Goal: Task Accomplishment & Management: Use online tool/utility

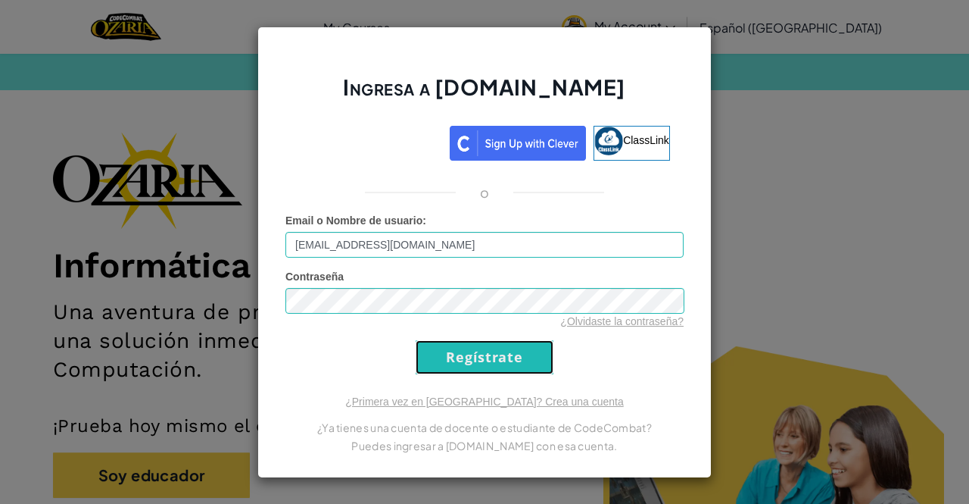
click at [529, 365] on input "Regístrate" at bounding box center [485, 357] width 138 height 34
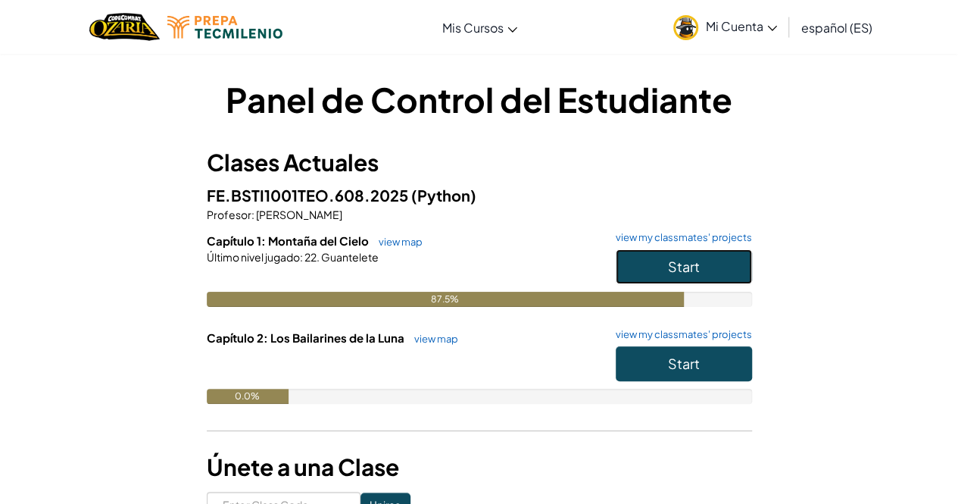
click at [704, 266] on button "Start" at bounding box center [684, 266] width 136 height 35
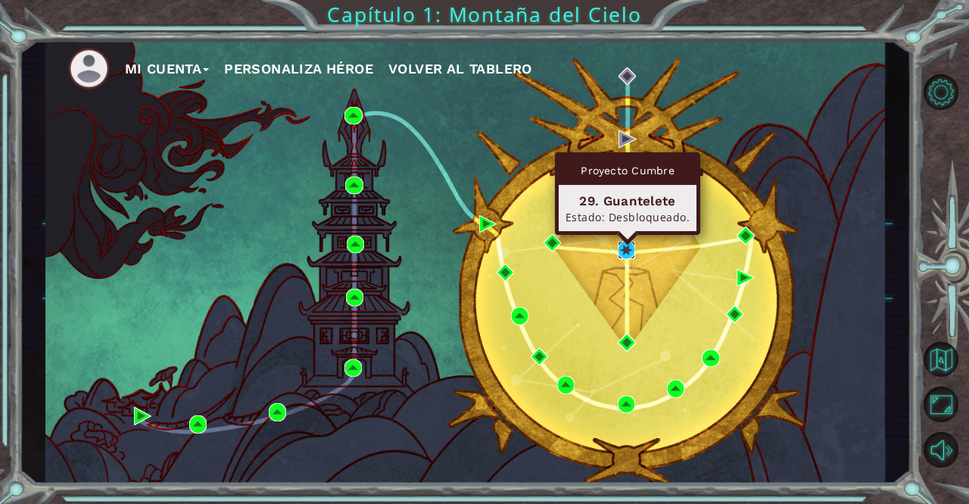
click at [628, 245] on img at bounding box center [626, 249] width 17 height 17
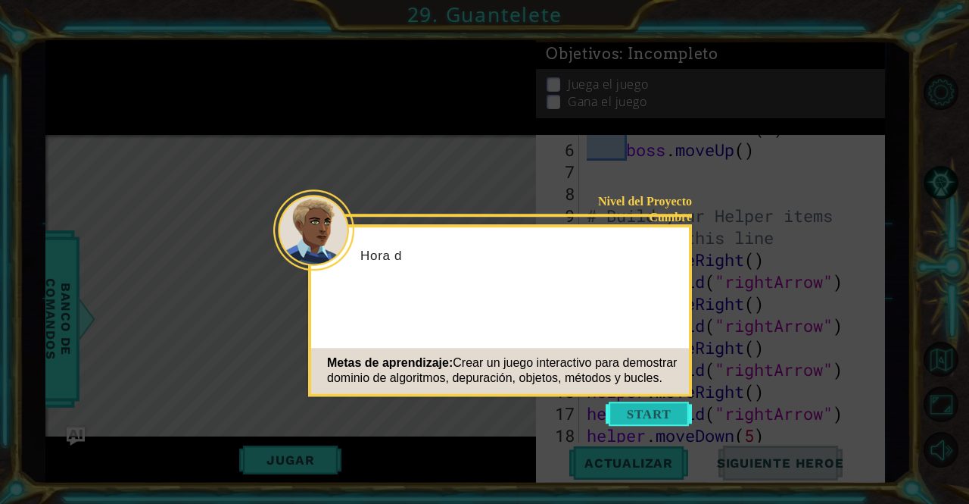
click at [627, 405] on button "Start" at bounding box center [649, 413] width 86 height 24
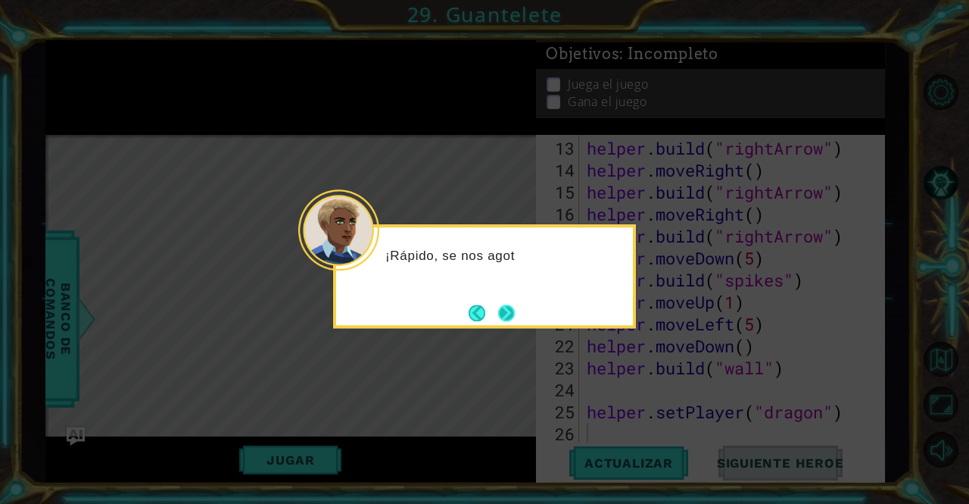
click at [498, 307] on button "Next" at bounding box center [506, 312] width 17 height 17
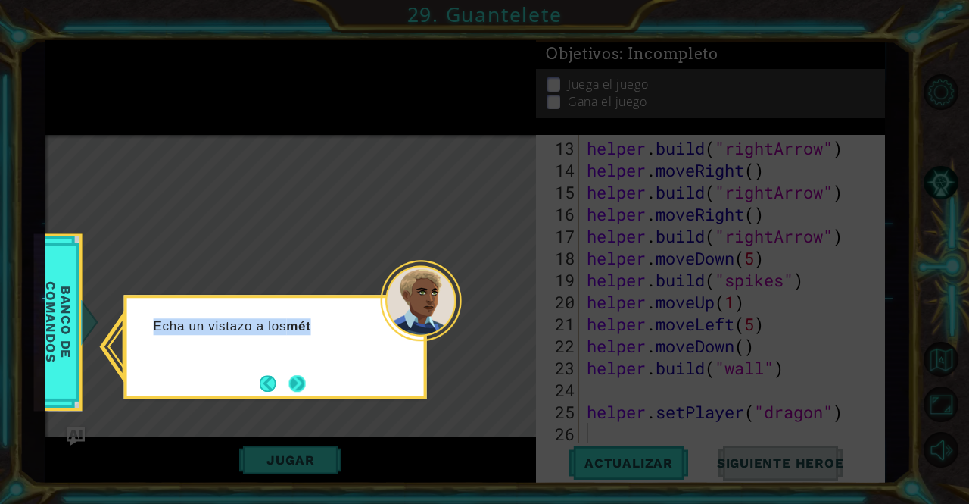
drag, startPoint x: 498, startPoint y: 307, endPoint x: 286, endPoint y: 378, distance: 223.5
click at [286, 378] on body "1 ההההההההההההההההההההההההההההההההההההההההההההההההההההההההההההההההההההההההההההה…" at bounding box center [484, 252] width 969 height 504
click at [289, 378] on button "Next" at bounding box center [297, 383] width 17 height 17
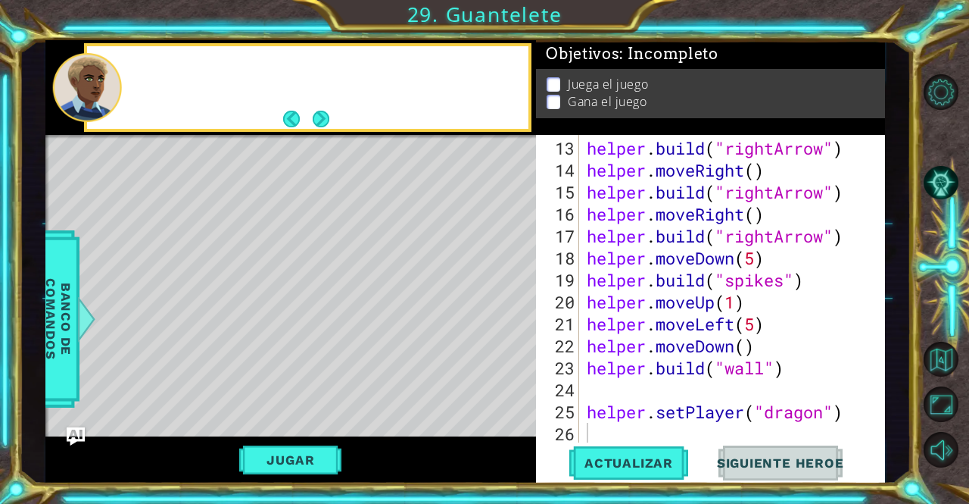
click at [286, 378] on div "Level Map" at bounding box center [395, 358] width 700 height 446
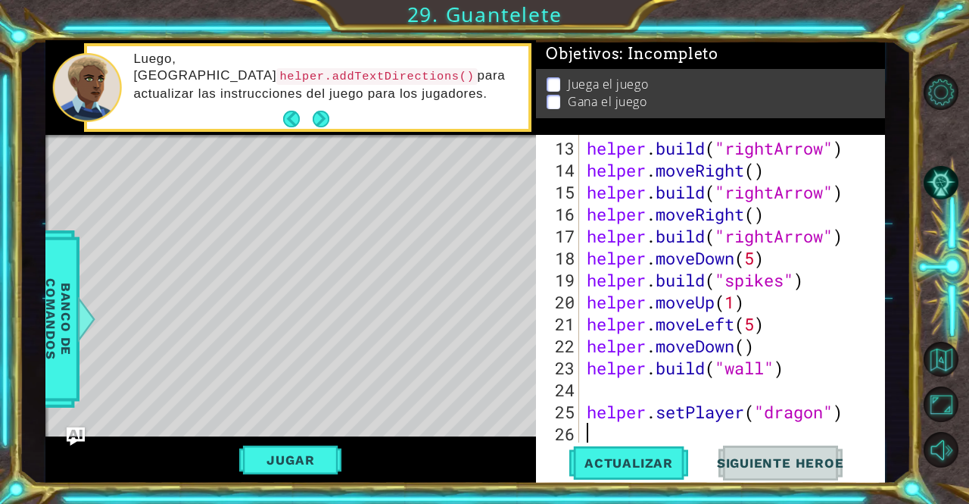
click at [709, 435] on div "helper . build ( "rightArrow" ) helper . moveRight ( ) helper . build ( "rightA…" at bounding box center [731, 312] width 294 height 351
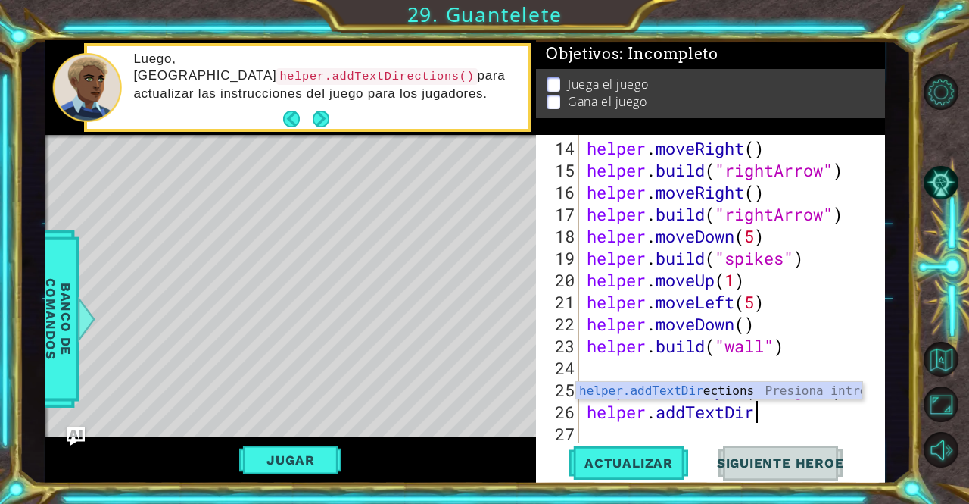
scroll to position [0, 8]
click at [730, 392] on div "helper.addTextDire ctions Presiona intro" at bounding box center [719, 409] width 287 height 55
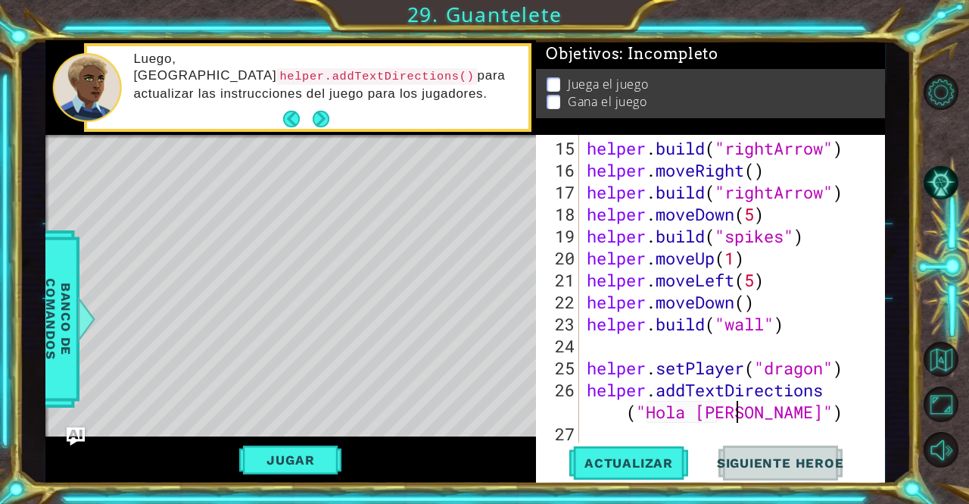
scroll to position [0, 17]
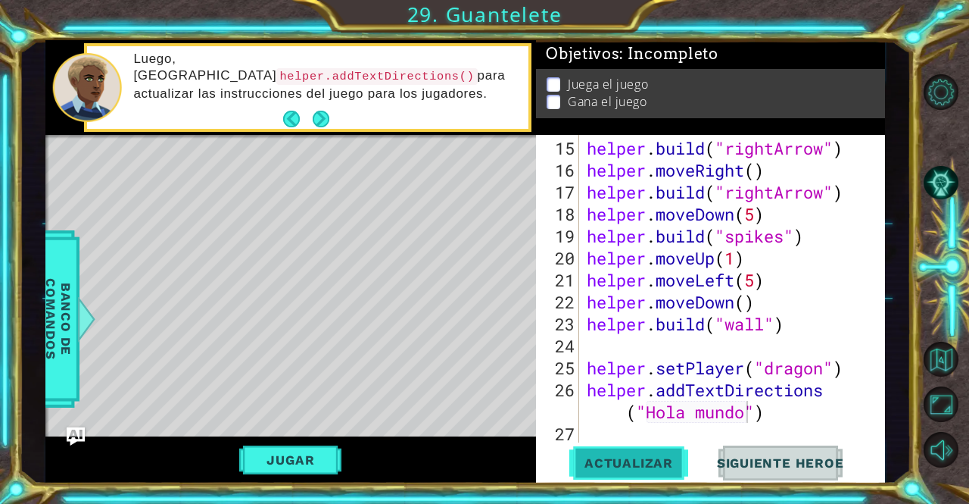
click at [663, 454] on button "Actualizar" at bounding box center [629, 462] width 119 height 35
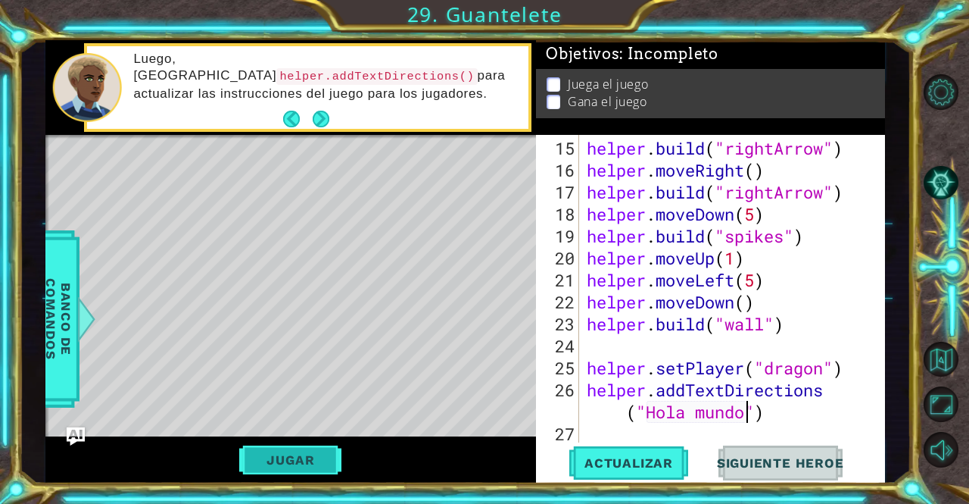
click at [326, 454] on button "Jugar" at bounding box center [290, 459] width 102 height 29
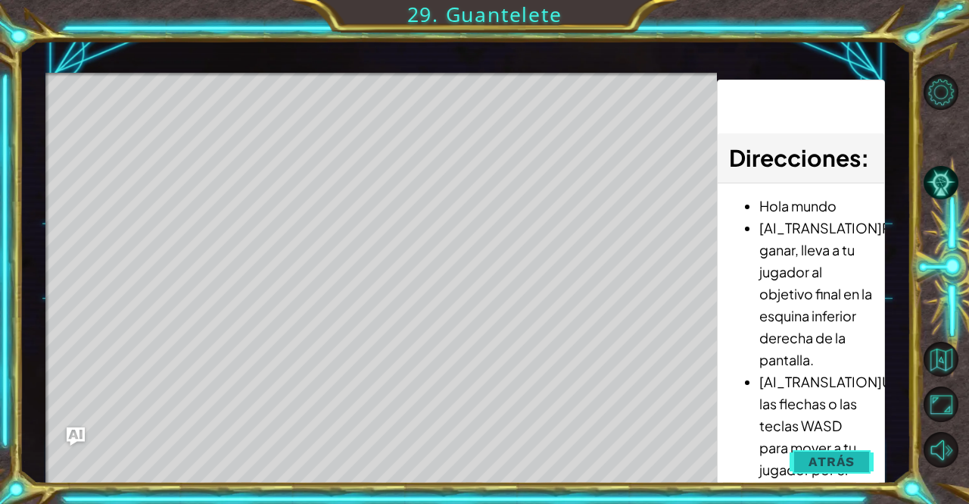
click at [848, 458] on span "Atrás" at bounding box center [832, 461] width 46 height 15
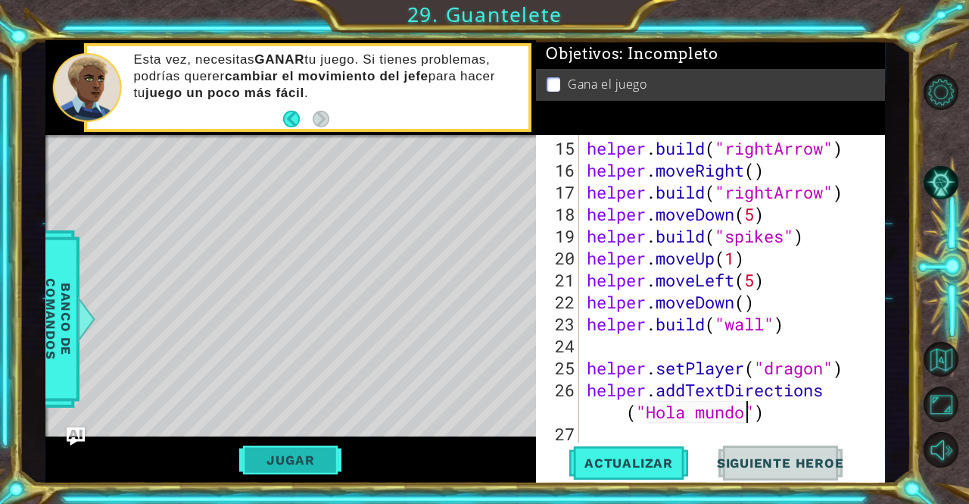
click at [296, 449] on button "Jugar" at bounding box center [290, 459] width 102 height 29
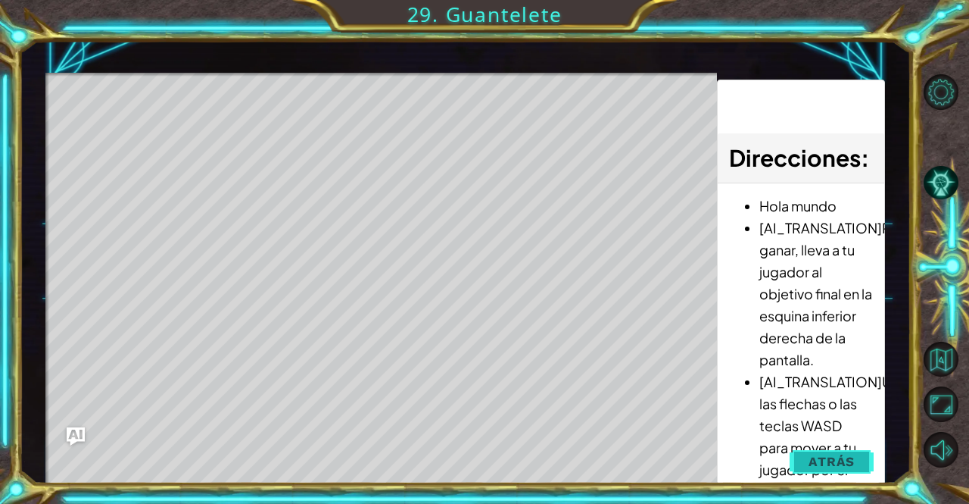
click at [834, 450] on button "Atrás" at bounding box center [832, 461] width 84 height 30
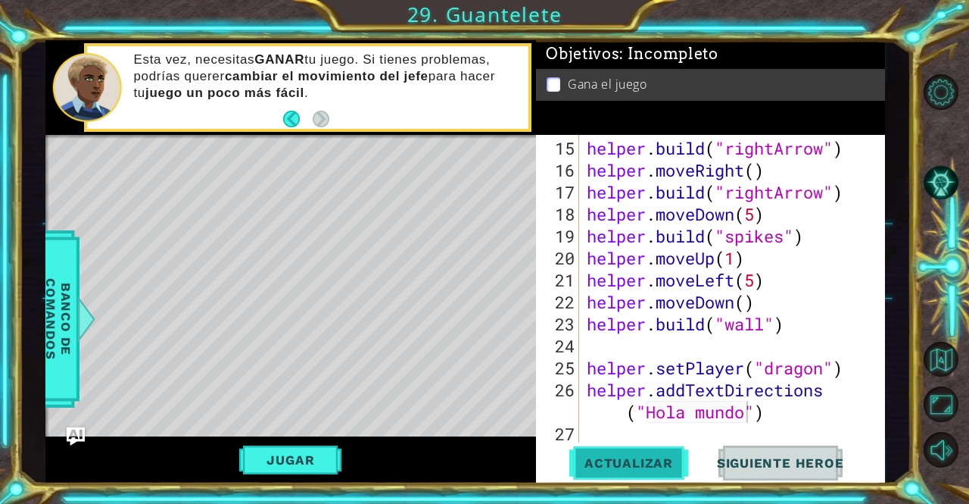
click at [630, 457] on span "Actualizar" at bounding box center [629, 462] width 119 height 15
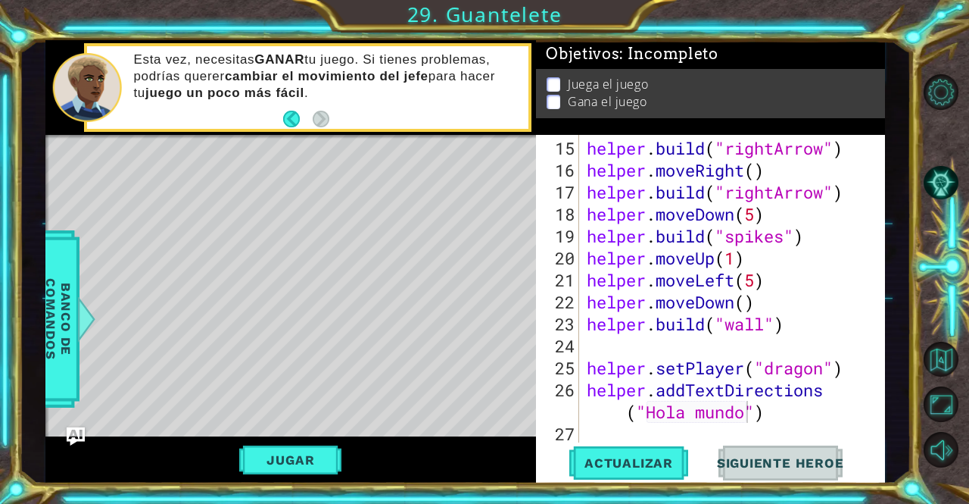
drag, startPoint x: 888, startPoint y: 379, endPoint x: 889, endPoint y: 357, distance: 22.7
click at [889, 357] on div "1 ההההההההההההההההההההההההההההההההההההההההההההההההההההההההההההההההההההההההההההה…" at bounding box center [466, 261] width 892 height 443
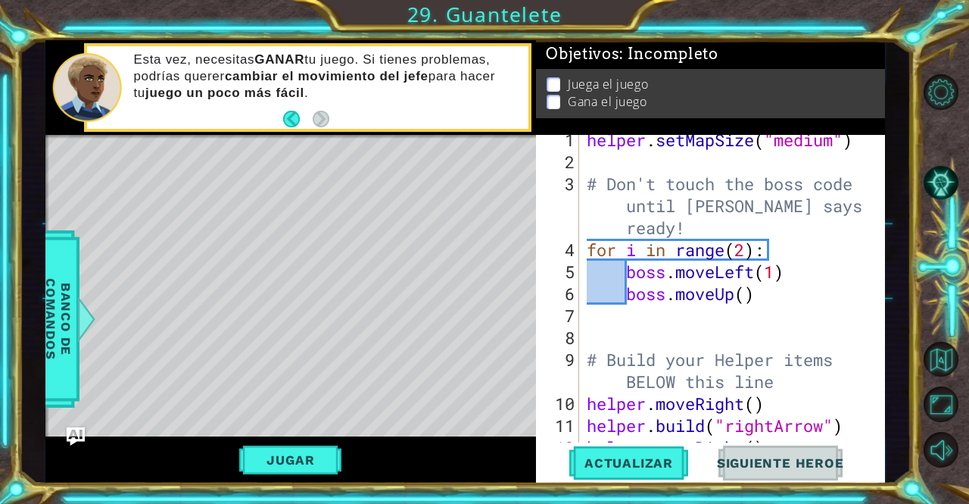
scroll to position [0, 0]
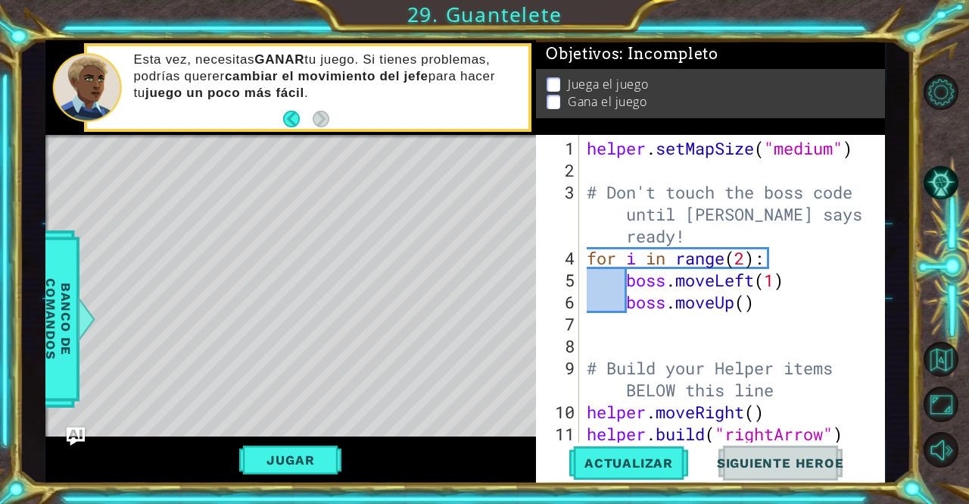
click at [747, 255] on div "helper . setMapSize ( "medium" ) # Don't touch the boss code until Vega says yo…" at bounding box center [731, 312] width 294 height 351
click at [738, 301] on div "helper . setMapSize ( "medium" ) # Don't touch the boss code until Vega says yo…" at bounding box center [731, 312] width 294 height 351
drag, startPoint x: 738, startPoint y: 301, endPoint x: 680, endPoint y: 296, distance: 58.5
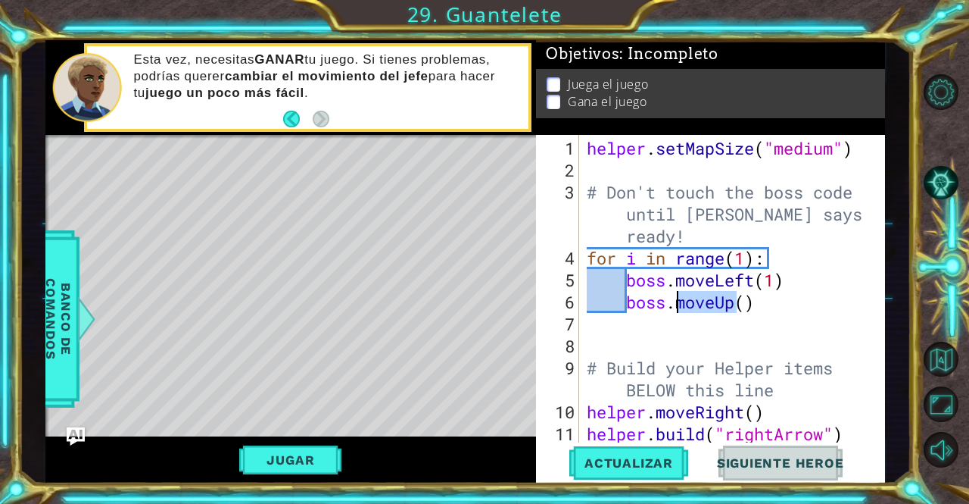
click at [680, 296] on div "helper . setMapSize ( "medium" ) # Don't touch the boss code until Vega says yo…" at bounding box center [731, 312] width 294 height 351
type textarea "("
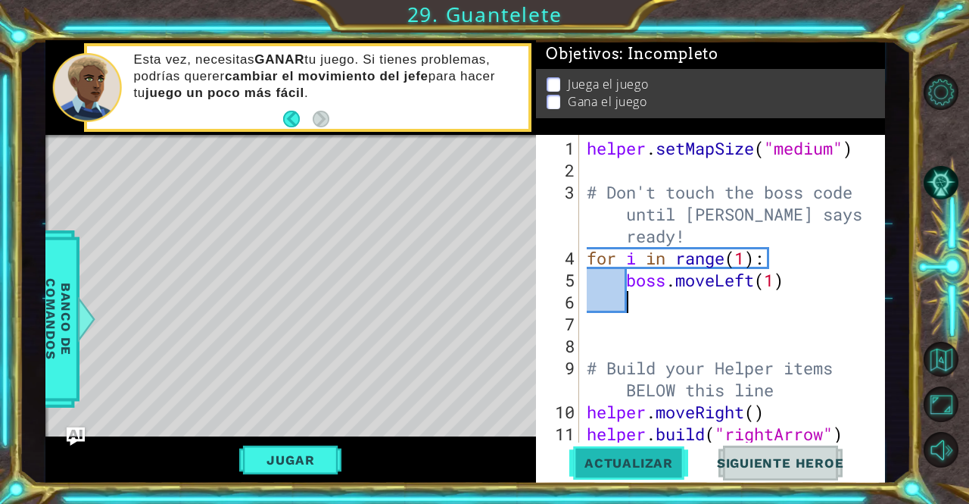
click at [626, 465] on span "Actualizar" at bounding box center [629, 462] width 119 height 15
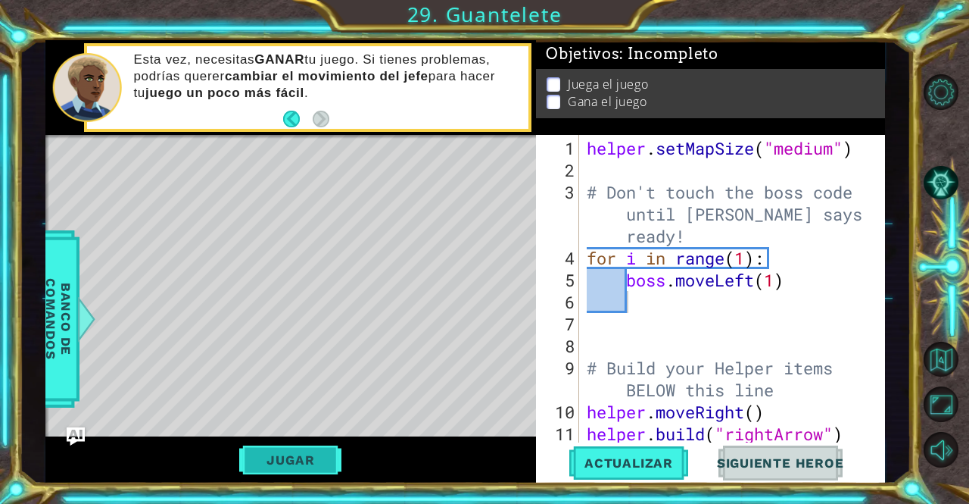
click at [322, 460] on button "Jugar" at bounding box center [290, 459] width 102 height 29
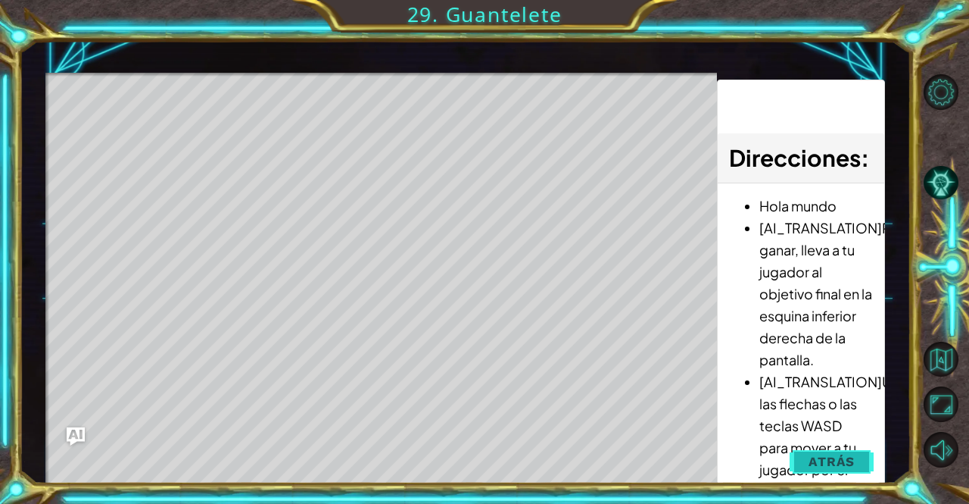
click at [829, 464] on span "Atrás" at bounding box center [832, 461] width 46 height 15
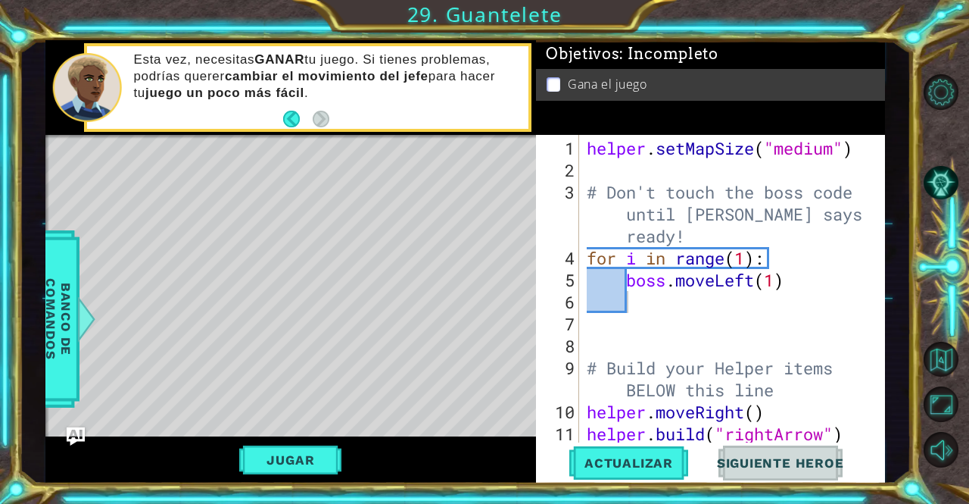
click at [648, 296] on div "helper . setMapSize ( "medium" ) # Don't touch the boss code until Vega says yo…" at bounding box center [731, 312] width 294 height 351
click at [641, 461] on span "Actualizar" at bounding box center [629, 462] width 119 height 15
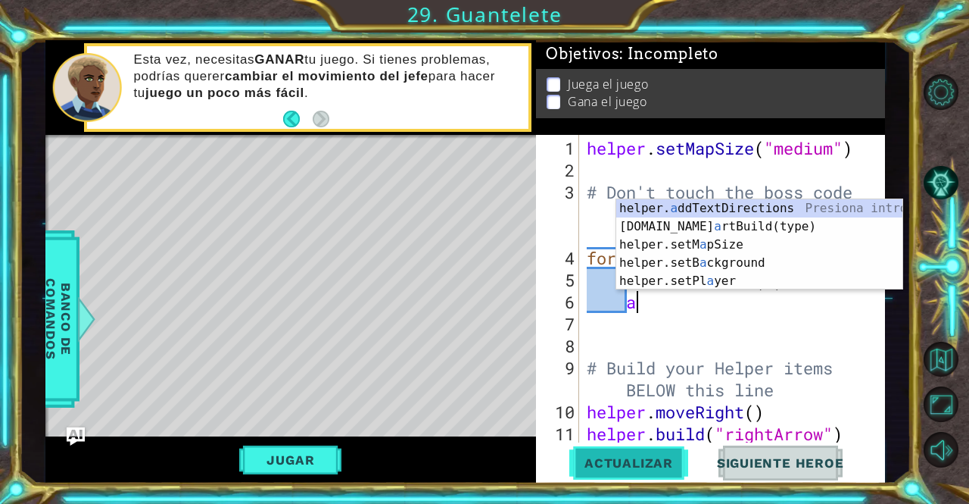
scroll to position [0, 2]
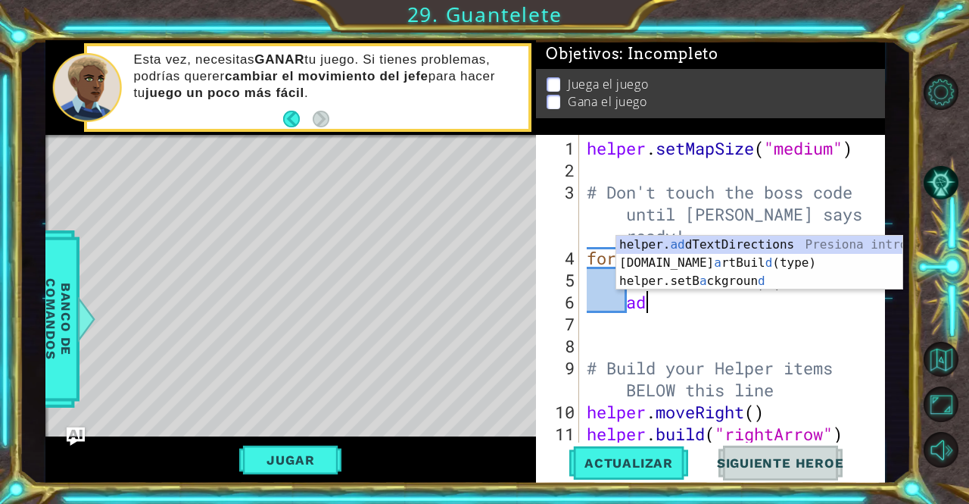
type textarea "a"
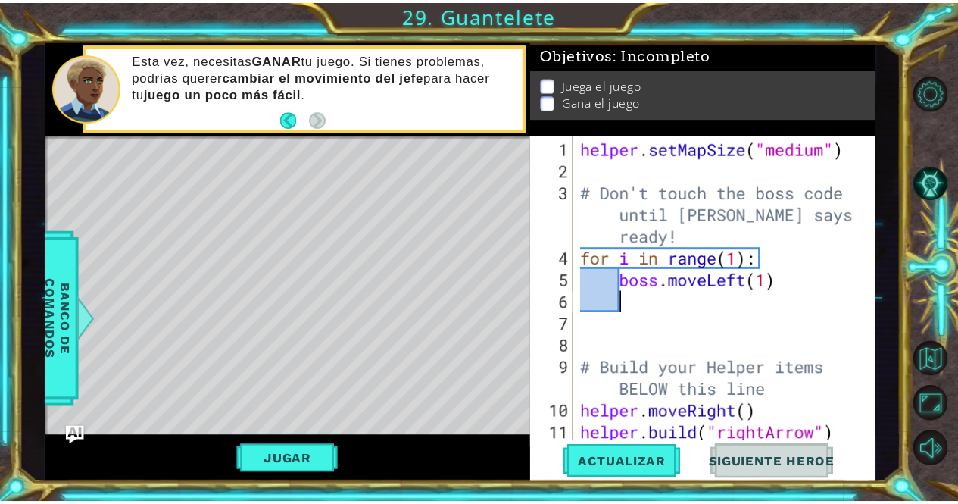
scroll to position [0, 0]
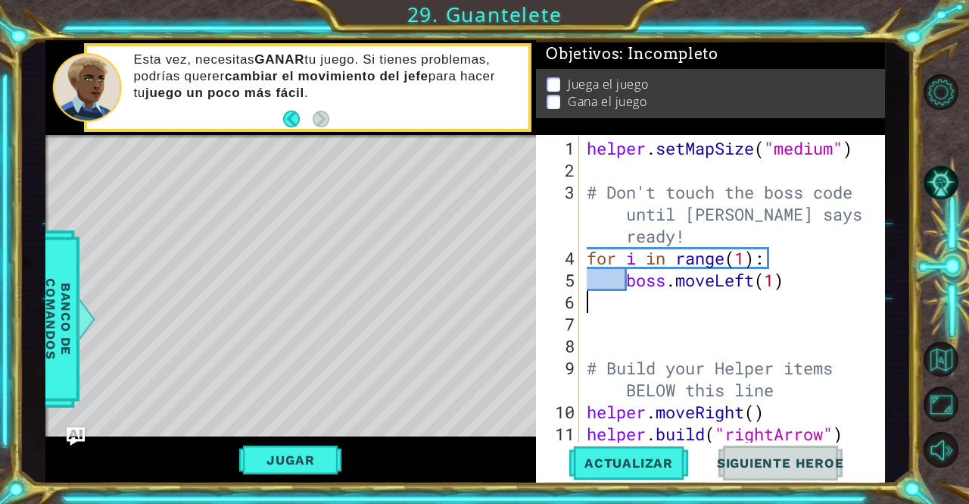
click at [591, 487] on div "1 ההההההההההההההההההההההההההההההההההההההההההההההההההההההההההההההההההההההההההההה…" at bounding box center [484, 252] width 969 height 504
click at [605, 461] on span "Actualizar" at bounding box center [629, 462] width 119 height 15
click at [273, 456] on button "Jugar" at bounding box center [290, 459] width 102 height 29
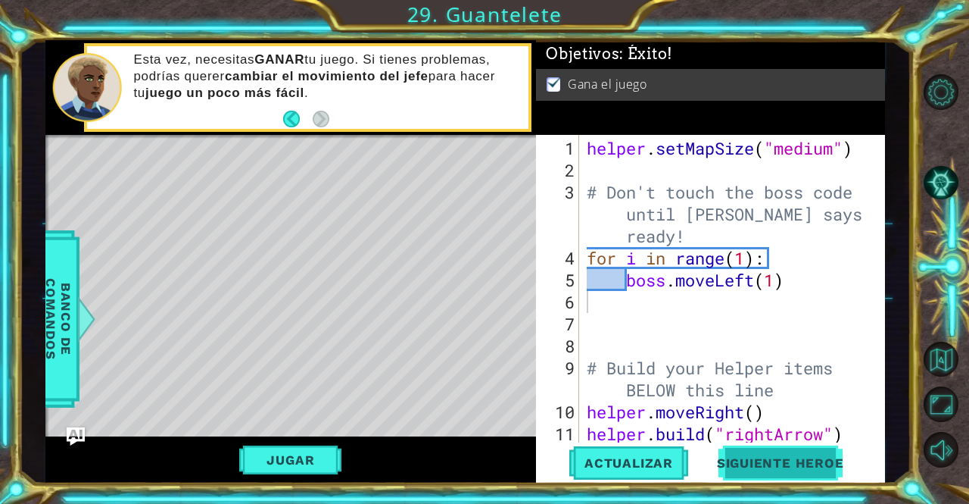
click at [849, 462] on span "Siguiente Heroe" at bounding box center [781, 463] width 158 height 15
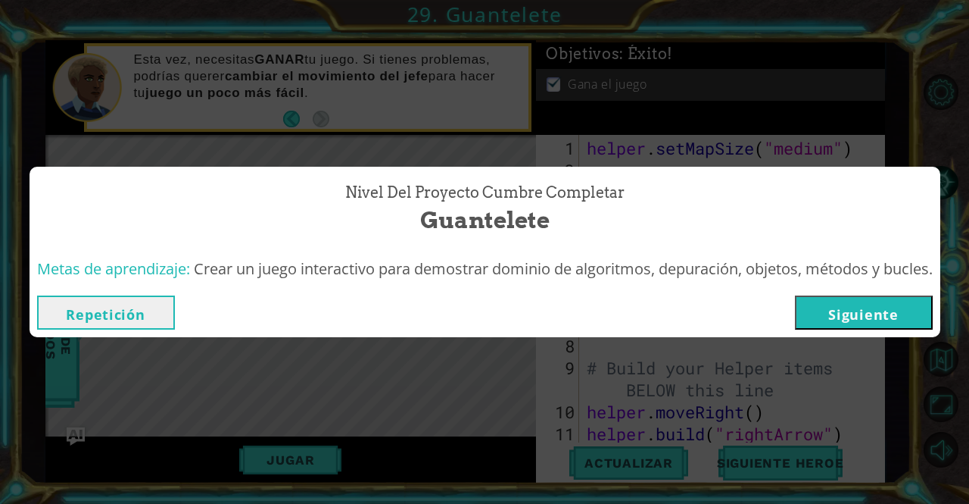
click at [859, 307] on button "Siguiente" at bounding box center [864, 312] width 138 height 34
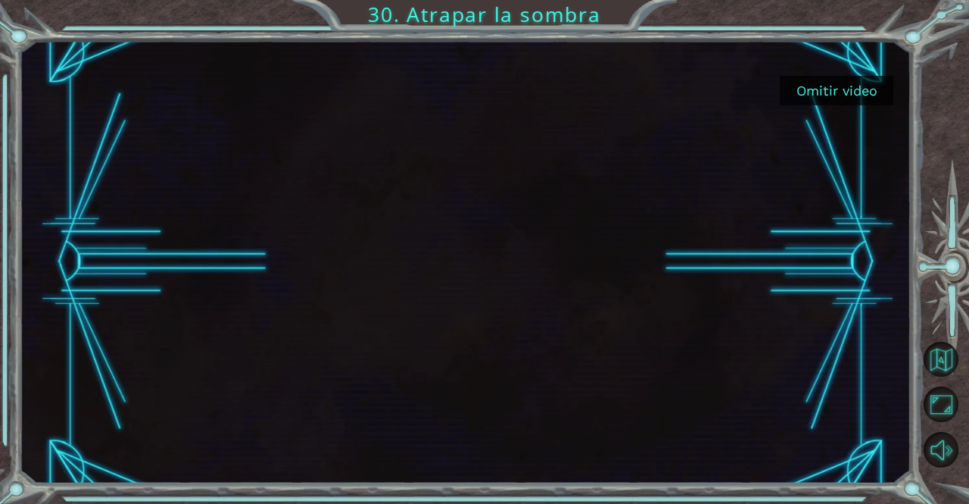
click at [838, 80] on button "Omitir video" at bounding box center [837, 91] width 114 height 30
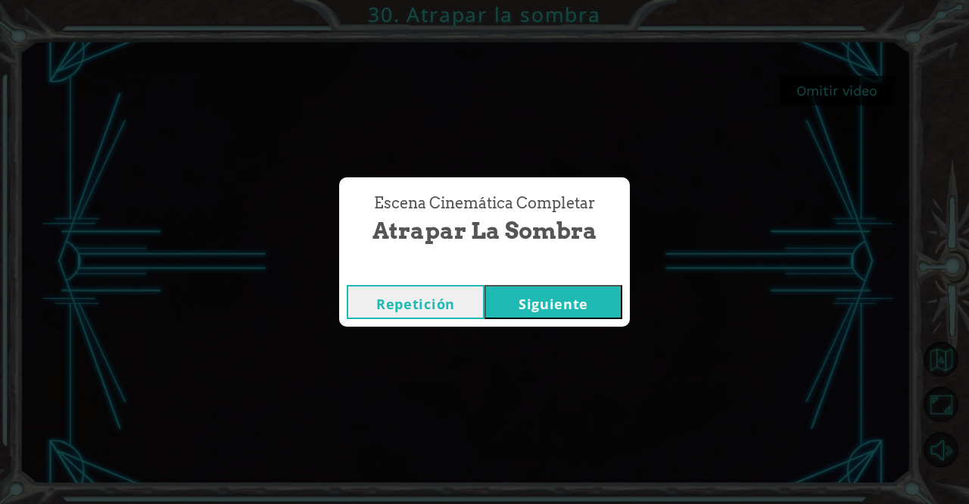
click at [557, 320] on div "Repetición Siguiente" at bounding box center [484, 301] width 291 height 49
click at [559, 307] on button "Siguiente" at bounding box center [554, 302] width 138 height 34
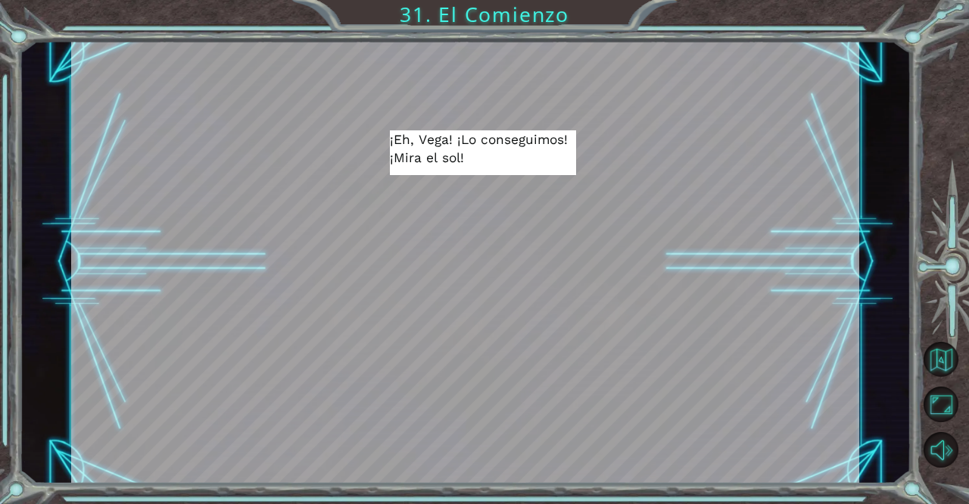
click at [501, 450] on div at bounding box center [466, 465] width 182 height 40
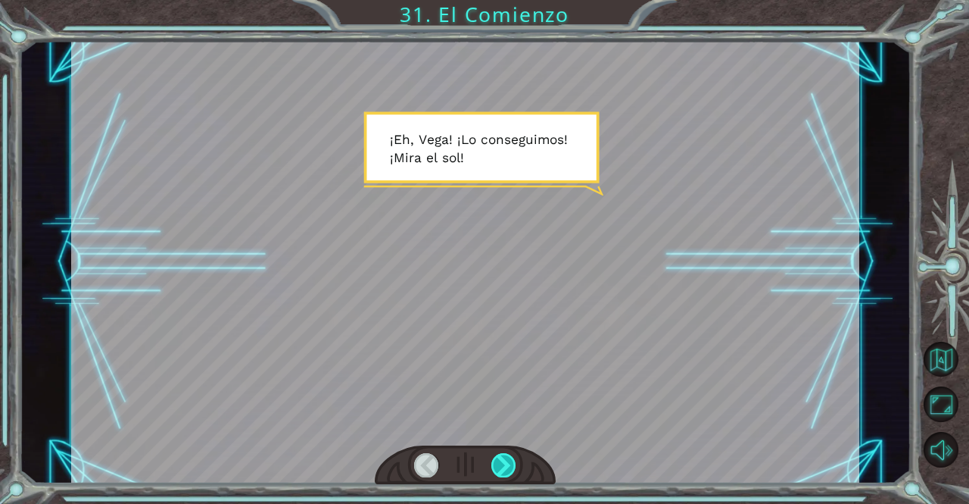
click at [501, 459] on div at bounding box center [504, 465] width 25 height 24
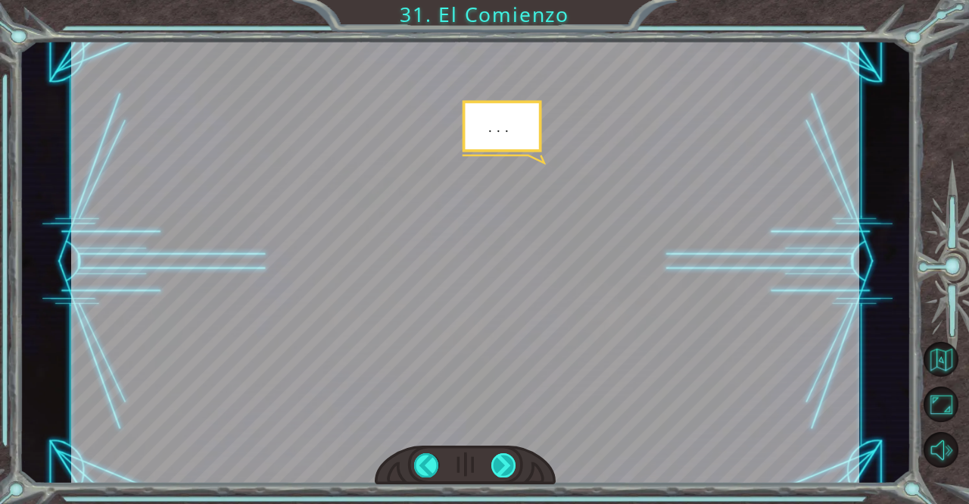
click at [501, 459] on div at bounding box center [504, 465] width 25 height 24
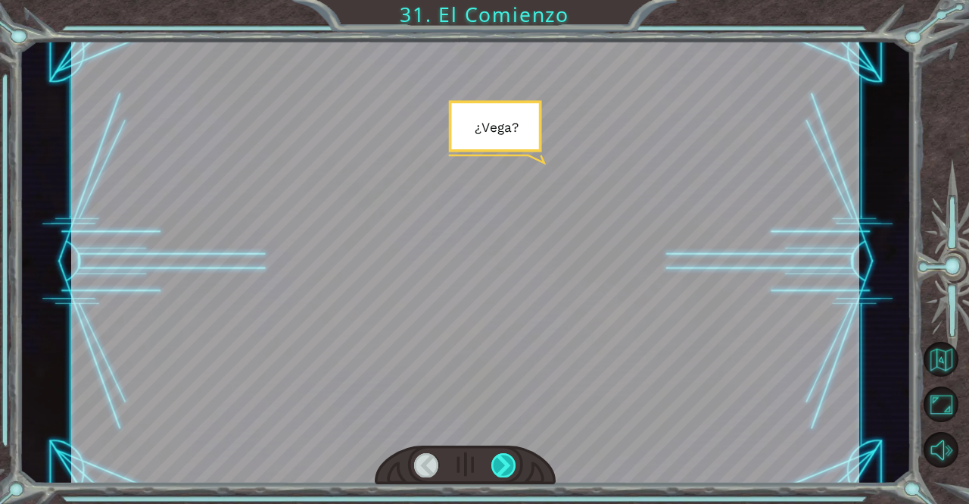
click at [501, 459] on div at bounding box center [504, 465] width 25 height 24
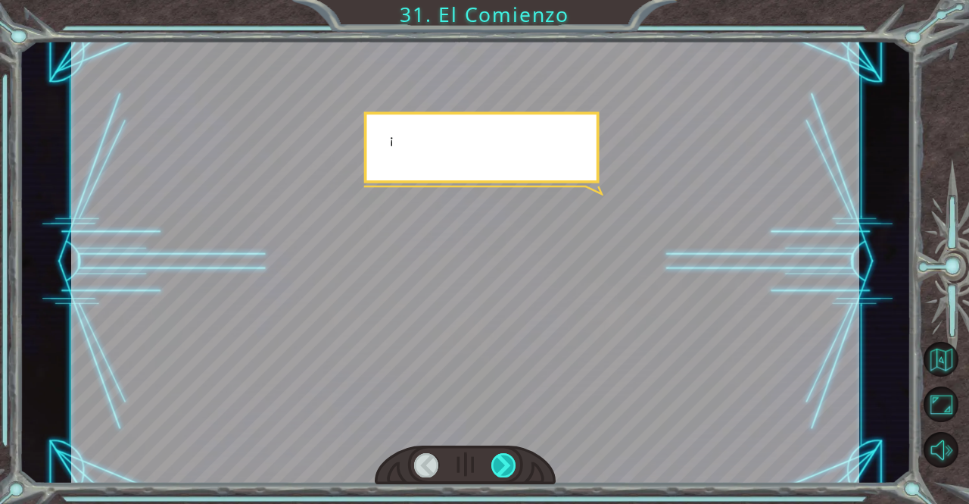
click at [501, 459] on div at bounding box center [504, 465] width 25 height 24
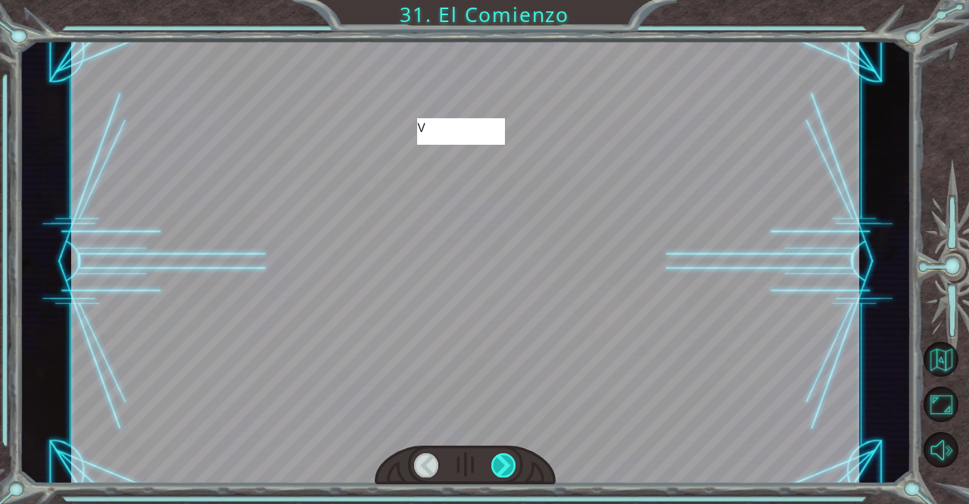
click at [501, 459] on div at bounding box center [504, 465] width 25 height 24
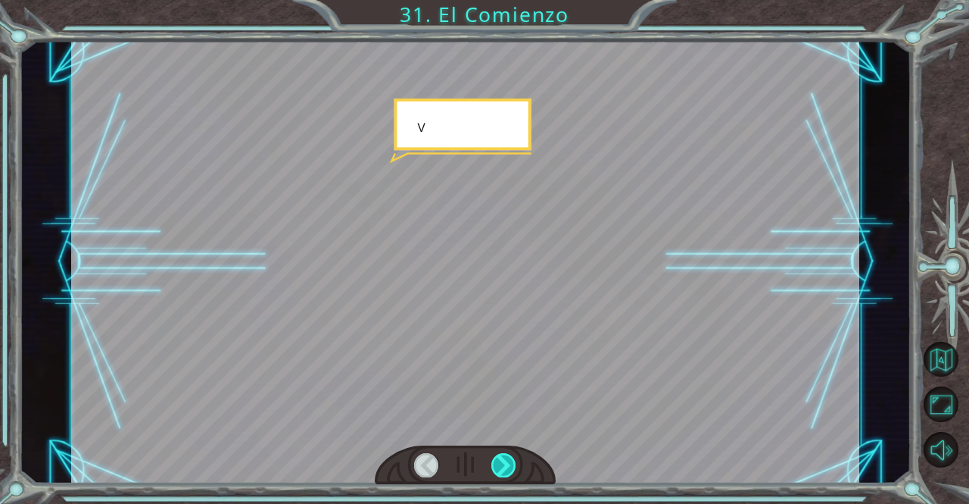
click at [501, 459] on div at bounding box center [504, 465] width 25 height 24
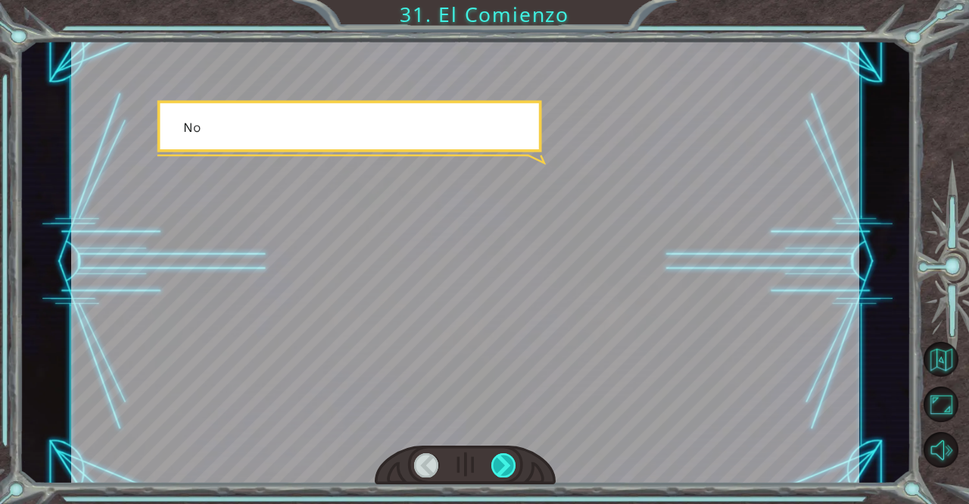
click at [501, 459] on div at bounding box center [504, 465] width 25 height 24
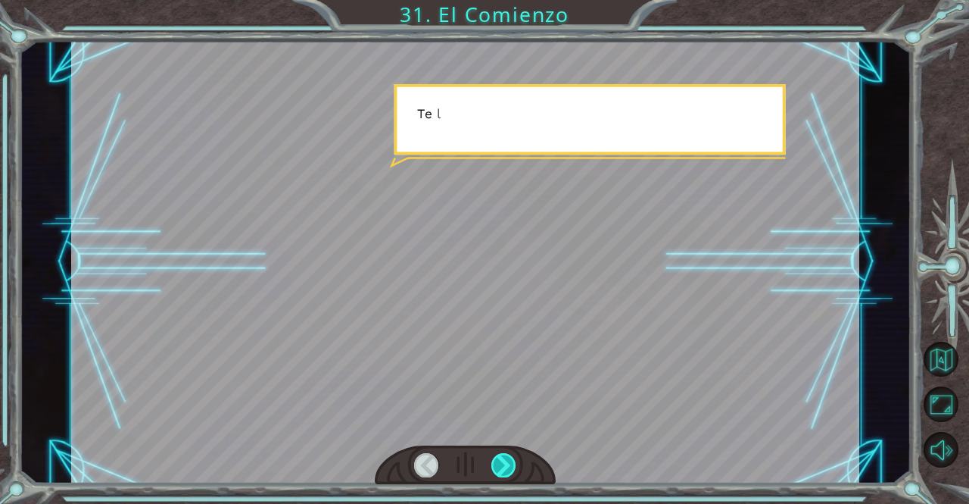
click at [501, 459] on div at bounding box center [504, 465] width 25 height 24
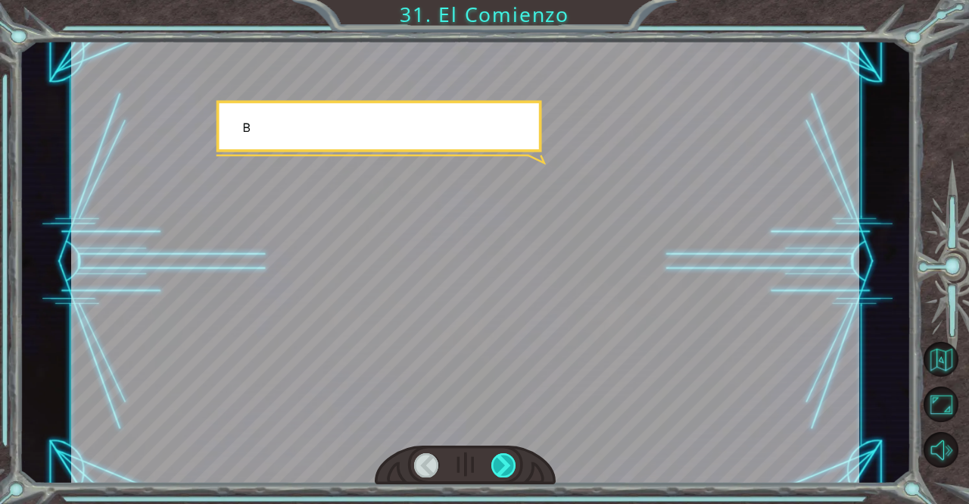
click at [501, 459] on div at bounding box center [504, 465] width 25 height 24
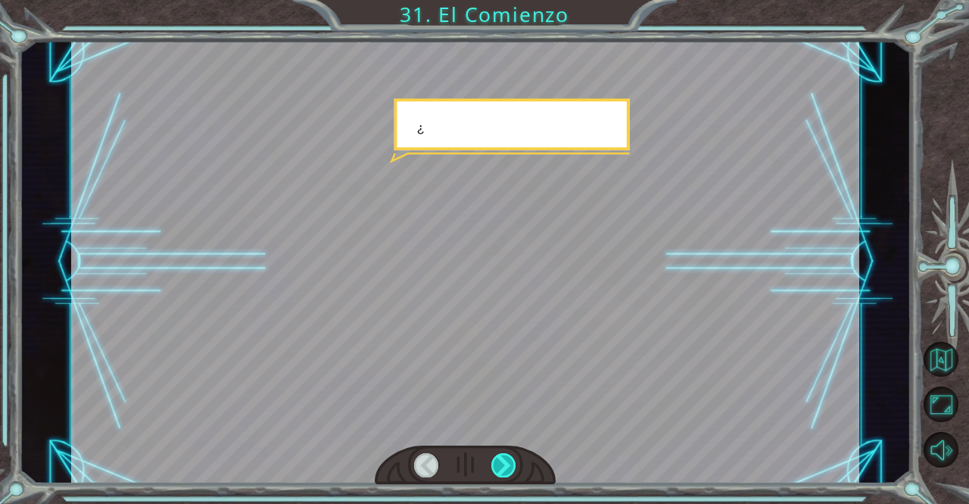
click at [501, 459] on div at bounding box center [504, 465] width 25 height 24
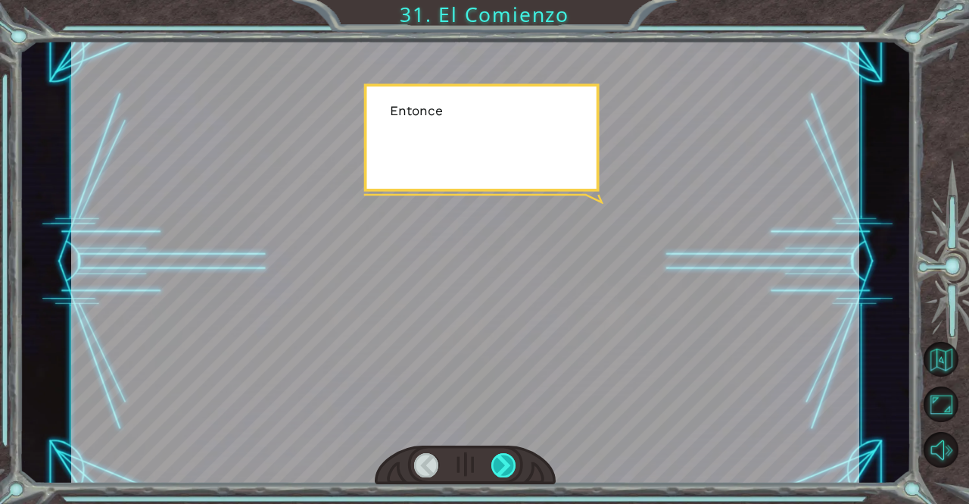
click at [501, 459] on div at bounding box center [504, 465] width 25 height 24
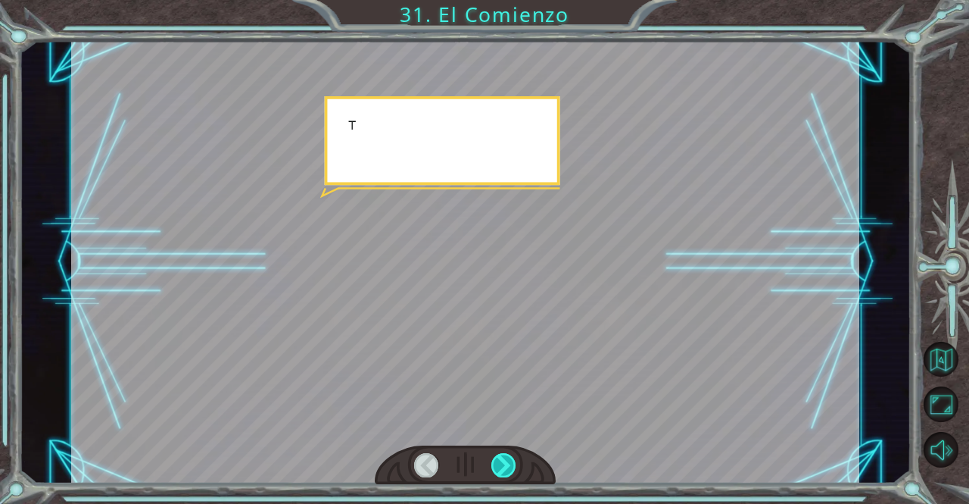
click at [501, 459] on div at bounding box center [504, 465] width 25 height 24
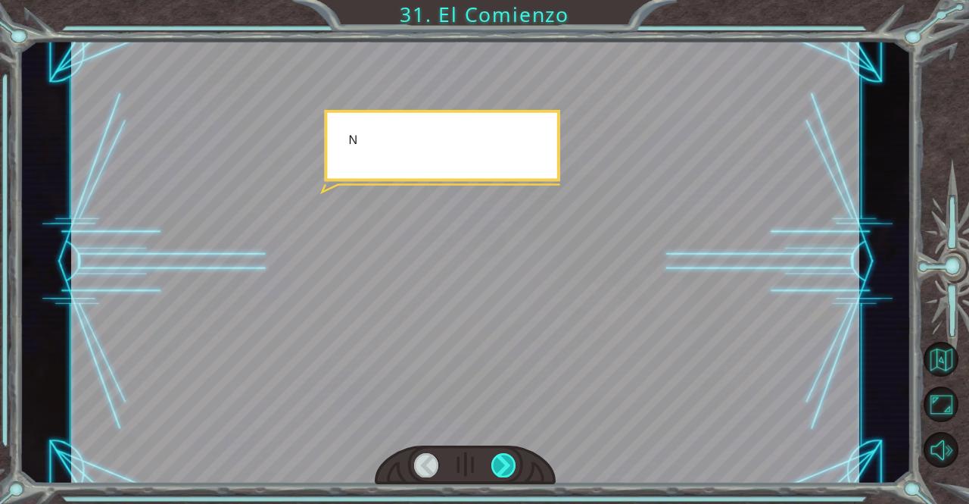
click at [501, 459] on div at bounding box center [504, 465] width 25 height 24
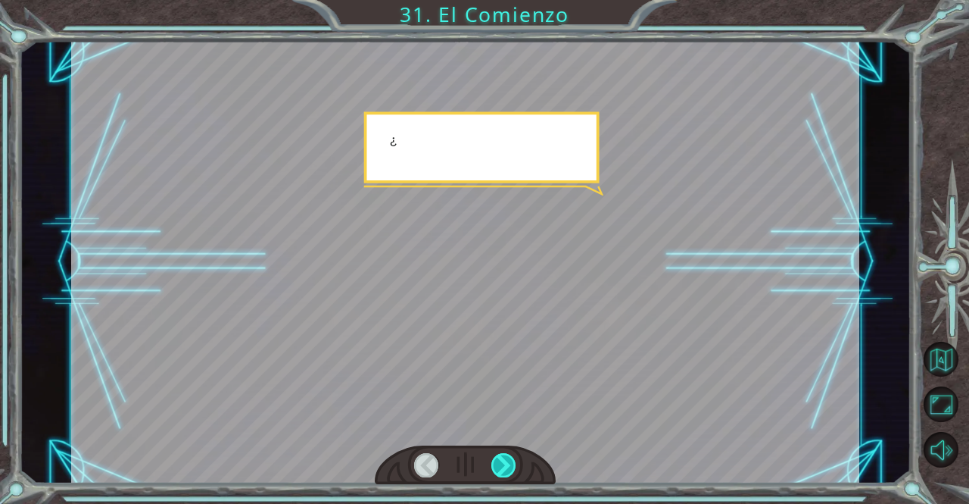
click at [501, 459] on div at bounding box center [504, 465] width 25 height 24
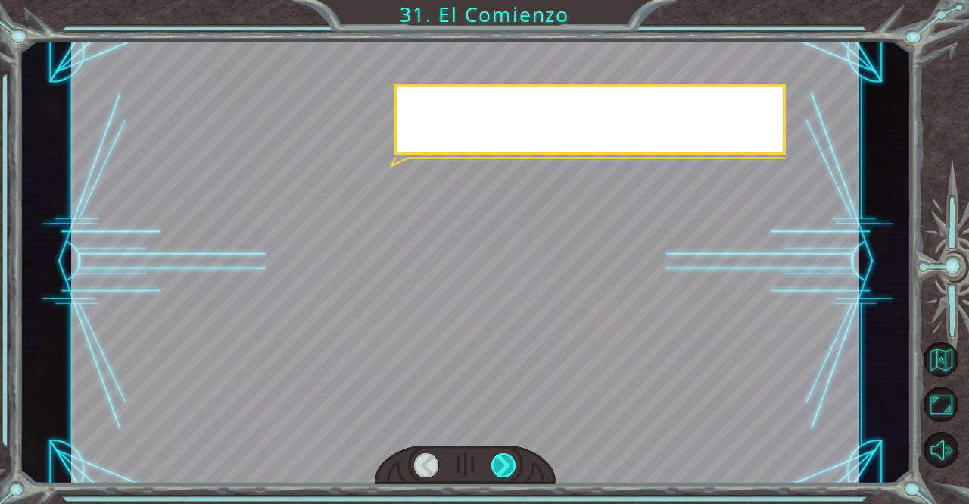
click at [501, 459] on div at bounding box center [504, 465] width 25 height 24
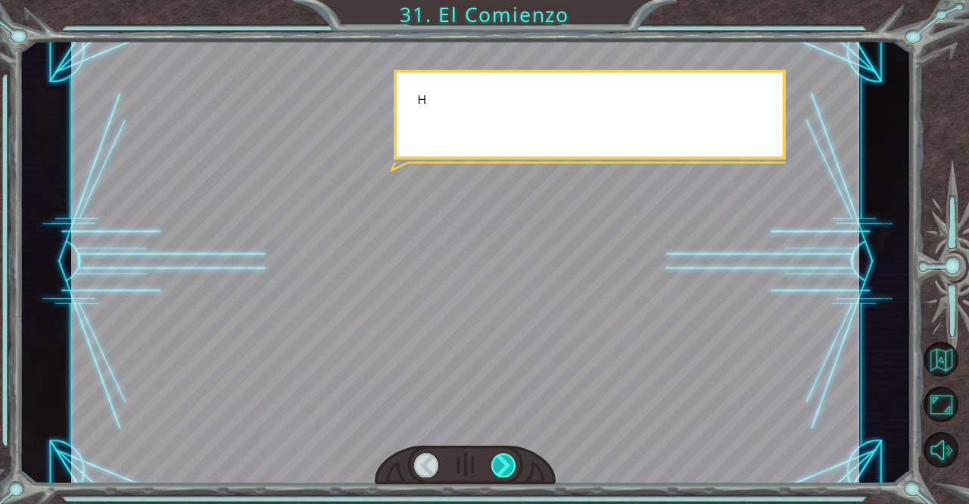
click at [501, 459] on div at bounding box center [504, 465] width 25 height 24
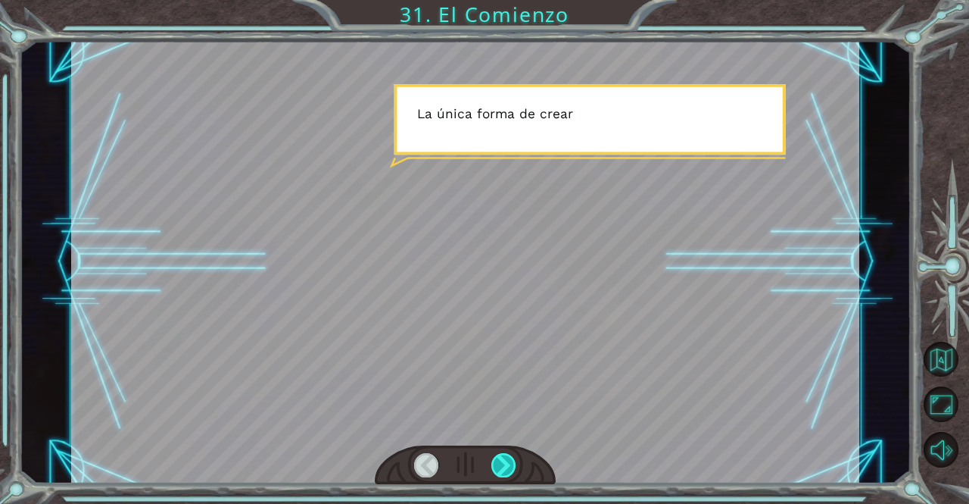
click at [501, 459] on div at bounding box center [504, 465] width 25 height 24
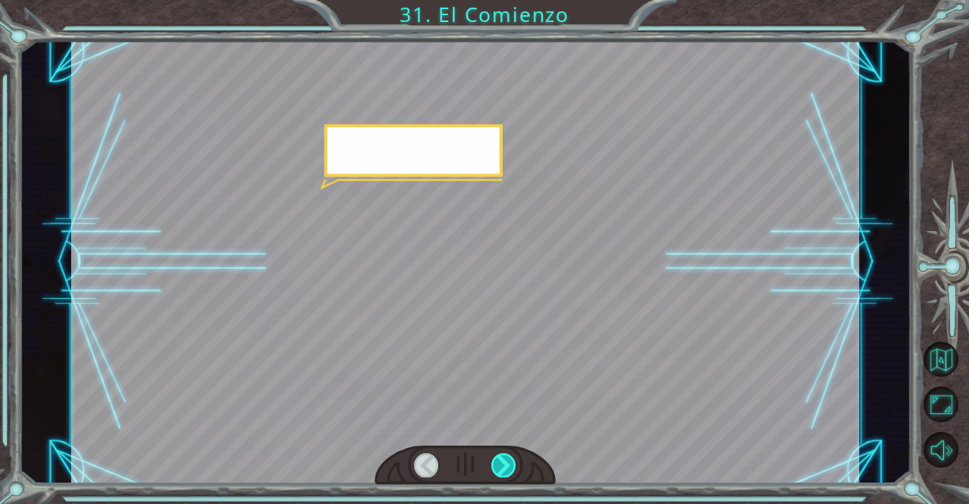
click at [501, 459] on div at bounding box center [504, 465] width 25 height 24
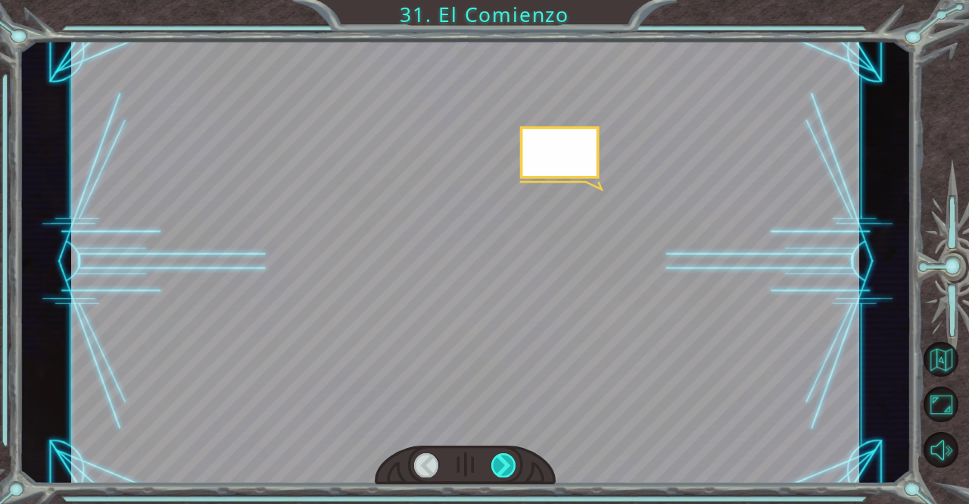
click at [501, 459] on div at bounding box center [504, 465] width 25 height 24
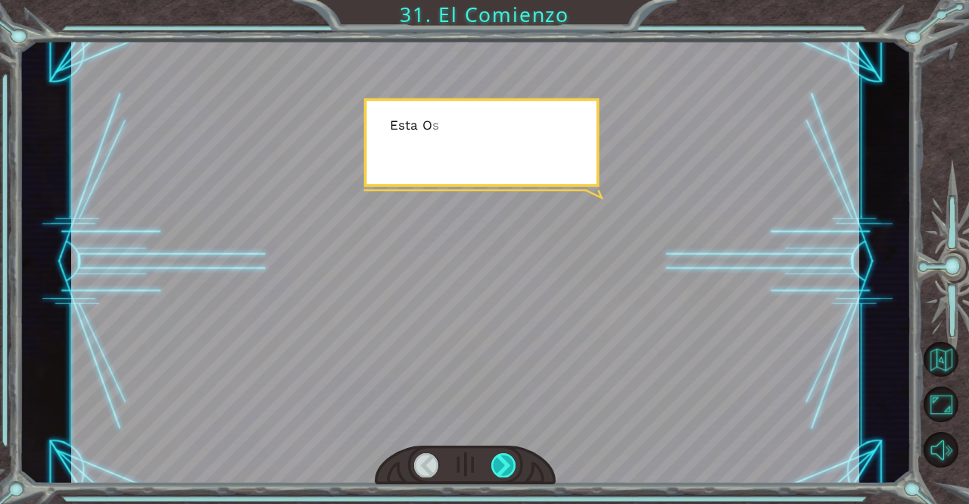
click at [501, 459] on div at bounding box center [504, 465] width 25 height 24
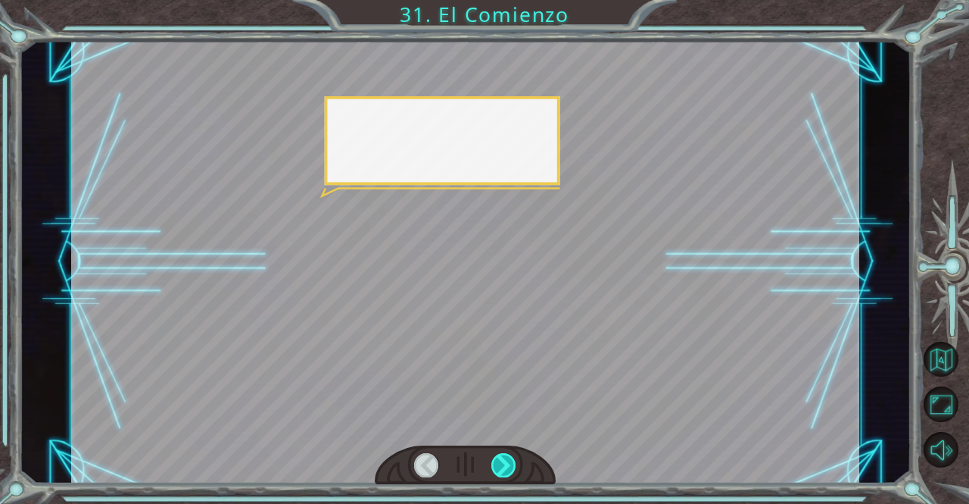
click at [501, 459] on div at bounding box center [504, 465] width 25 height 24
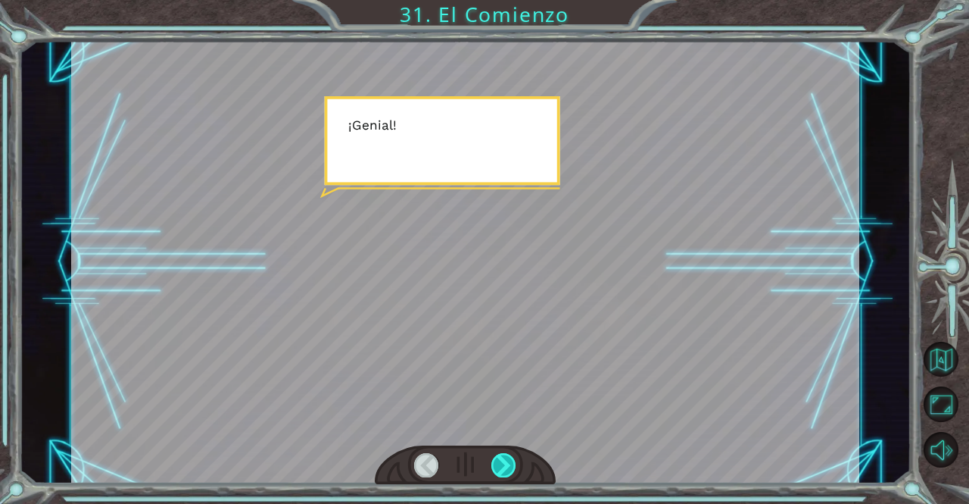
click at [501, 459] on div at bounding box center [504, 465] width 25 height 24
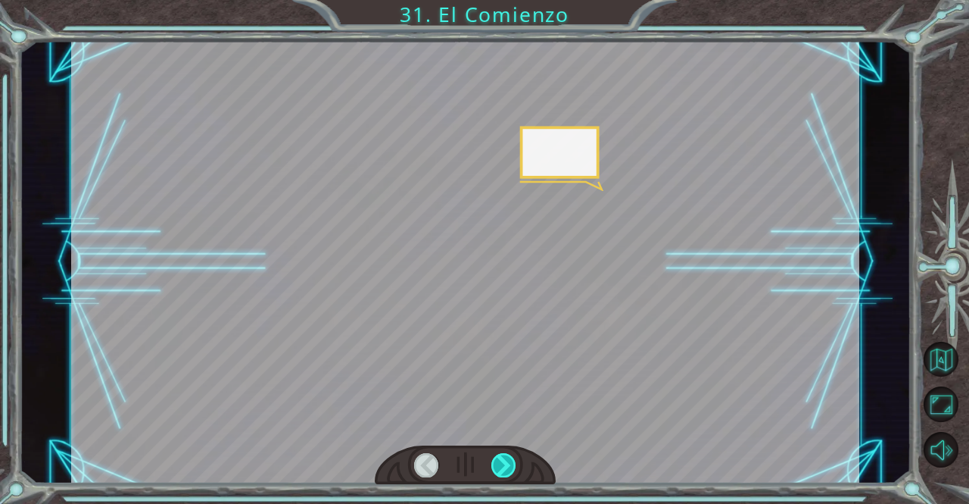
click at [501, 459] on div at bounding box center [504, 465] width 25 height 24
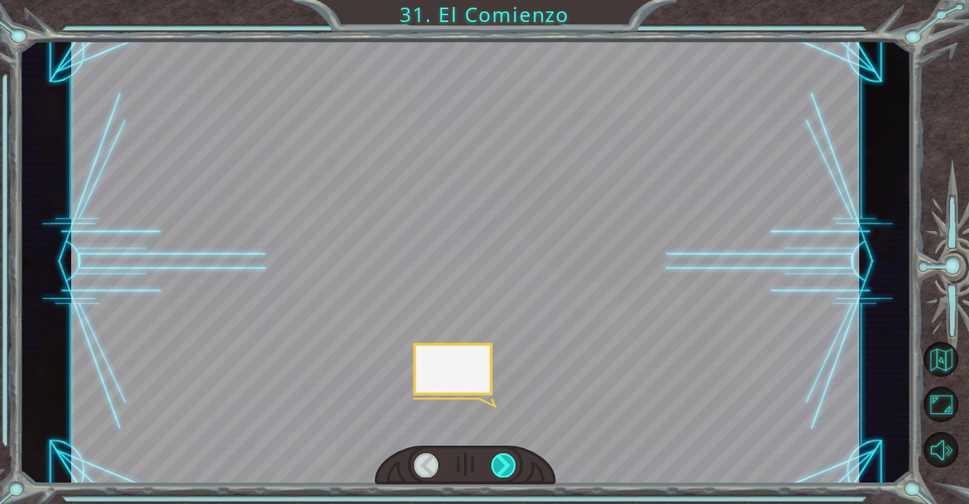
click at [501, 459] on div at bounding box center [504, 465] width 25 height 24
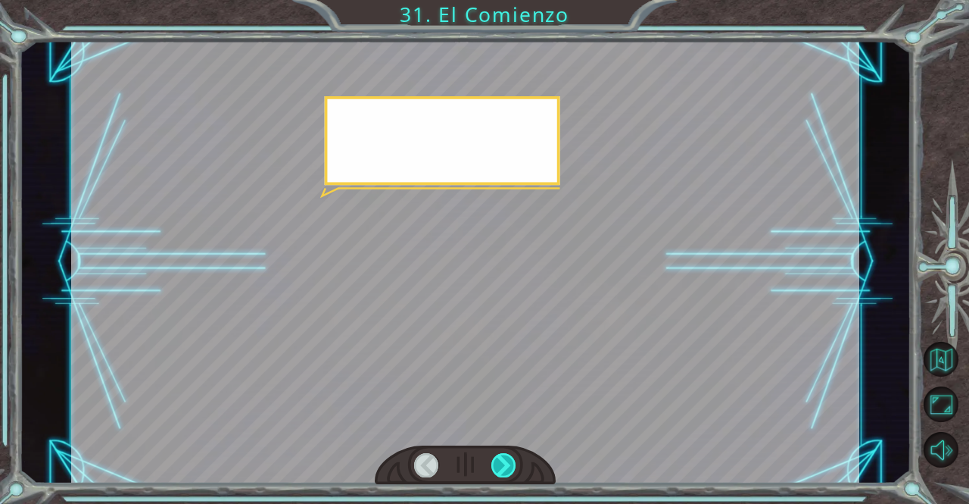
click at [501, 459] on div at bounding box center [504, 465] width 25 height 24
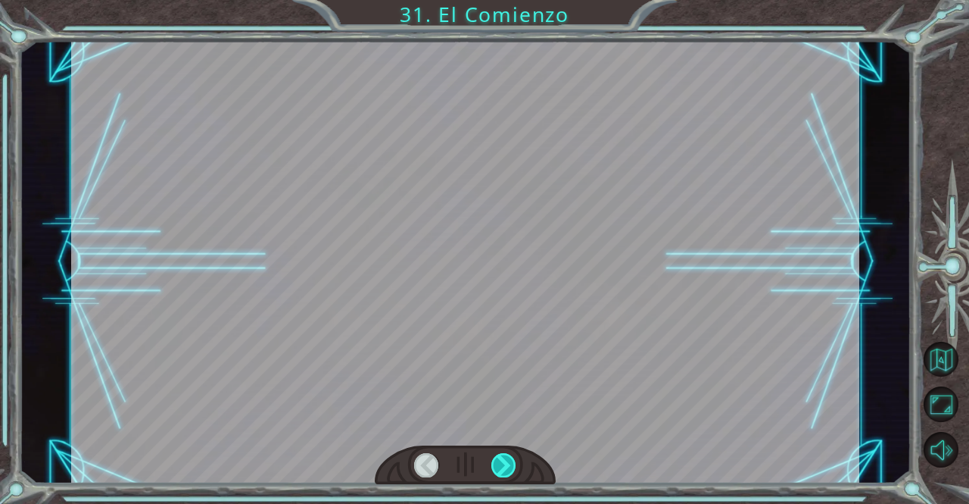
click at [501, 459] on div at bounding box center [504, 465] width 25 height 24
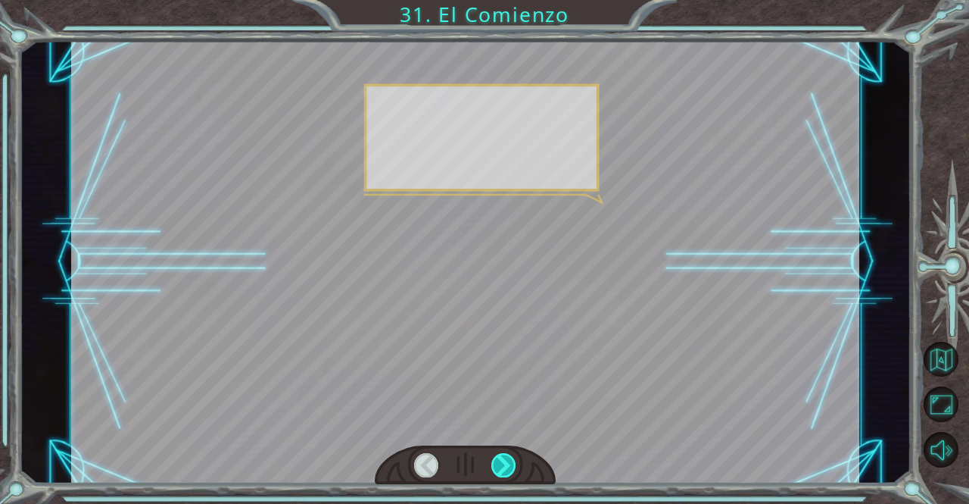
click at [501, 459] on div at bounding box center [504, 465] width 25 height 24
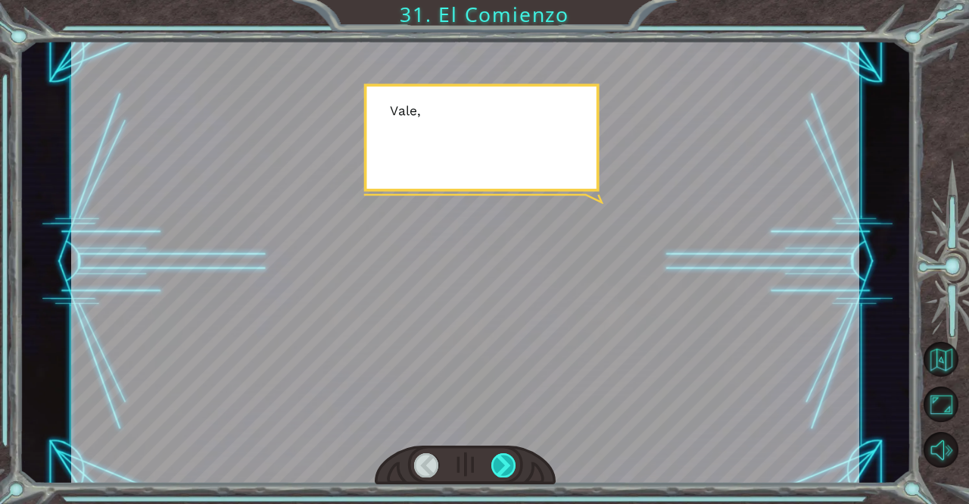
click at [501, 459] on div at bounding box center [504, 465] width 25 height 24
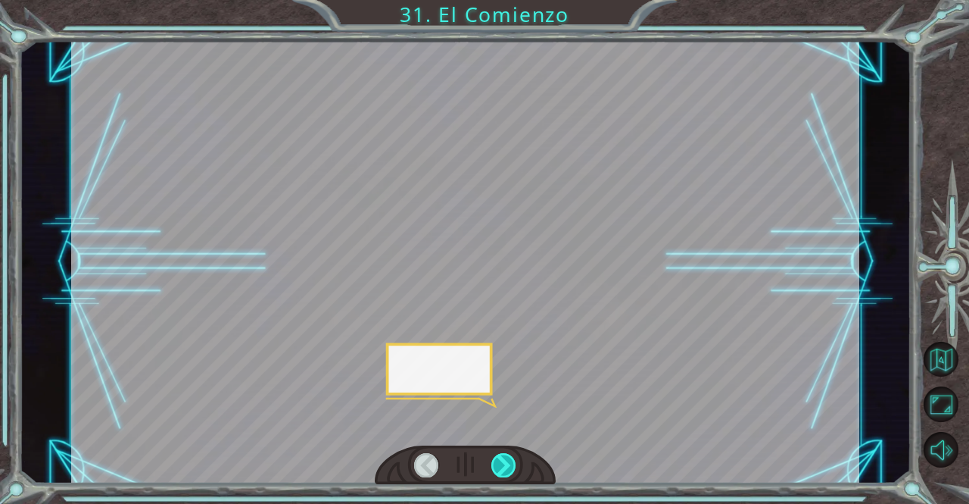
click at [501, 459] on div at bounding box center [504, 465] width 25 height 24
click at [501, 458] on div at bounding box center [504, 465] width 25 height 24
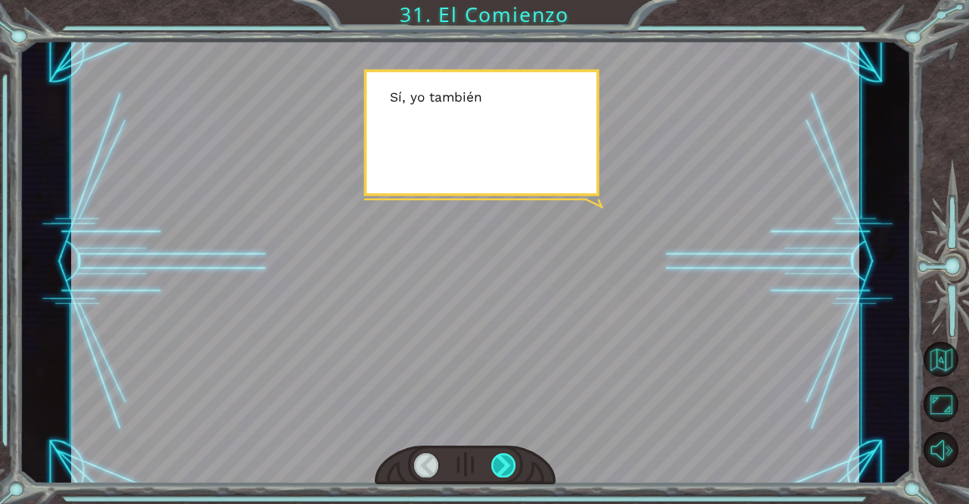
click at [501, 457] on div at bounding box center [504, 465] width 25 height 24
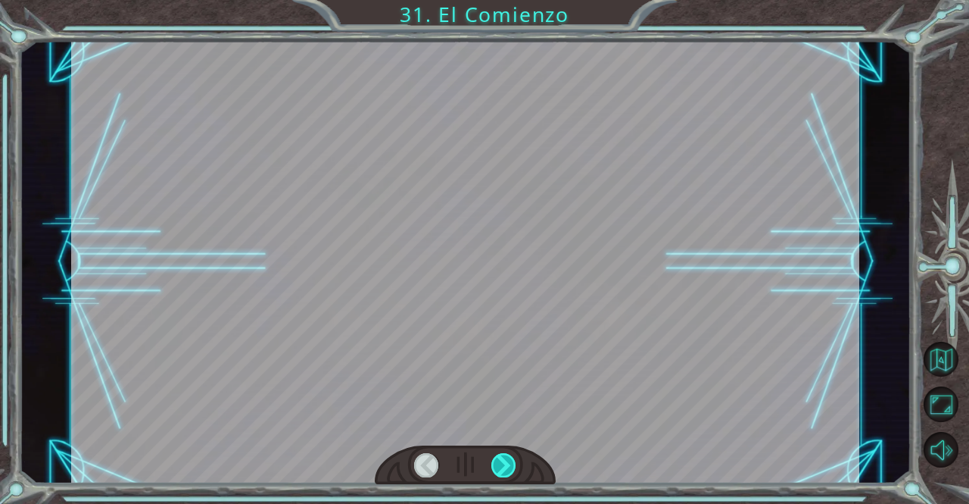
click at [501, 457] on div at bounding box center [504, 465] width 25 height 24
click at [501, 0] on div "Temporary Text ¡ E h , V e g a ! ¡ L o c o n s e g u i m o s ! ¡ M i r a e l s …" at bounding box center [484, 0] width 969 height 0
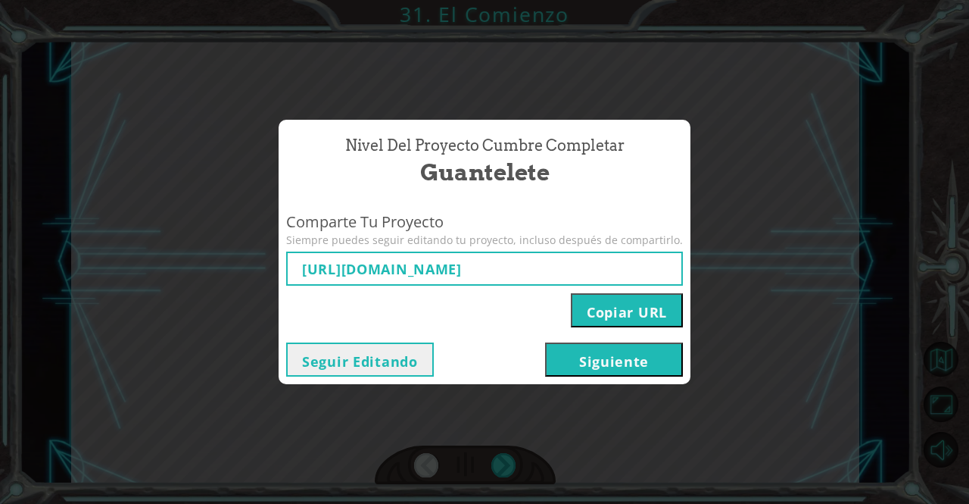
click at [607, 360] on button "Siguiente" at bounding box center [614, 359] width 138 height 34
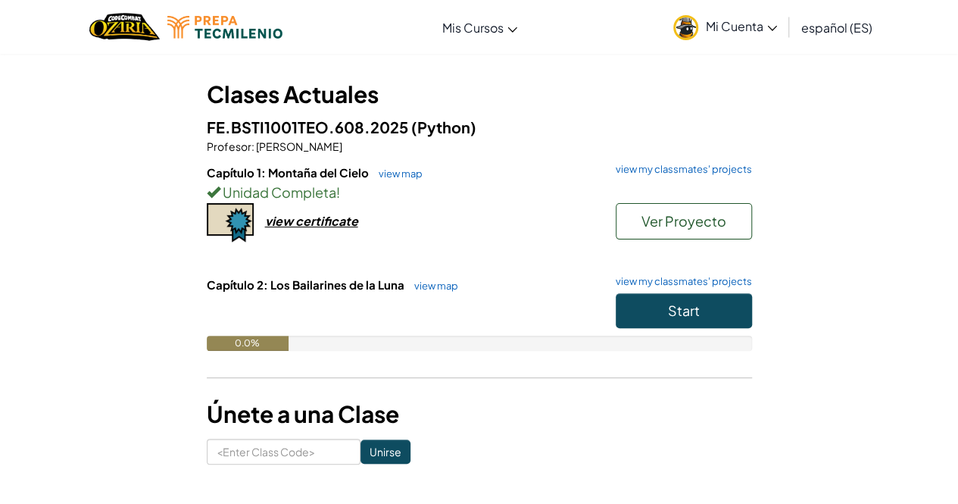
scroll to position [111, 0]
